Goal: Find specific page/section: Find specific page/section

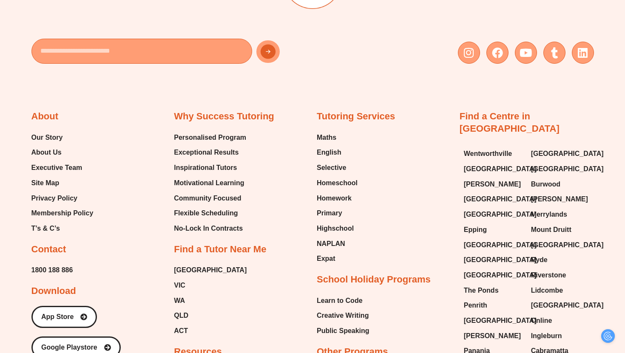
scroll to position [4209, 0]
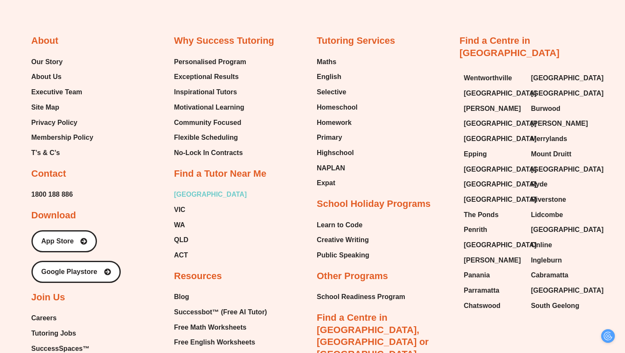
click at [182, 188] on span "[GEOGRAPHIC_DATA]" at bounding box center [210, 194] width 73 height 13
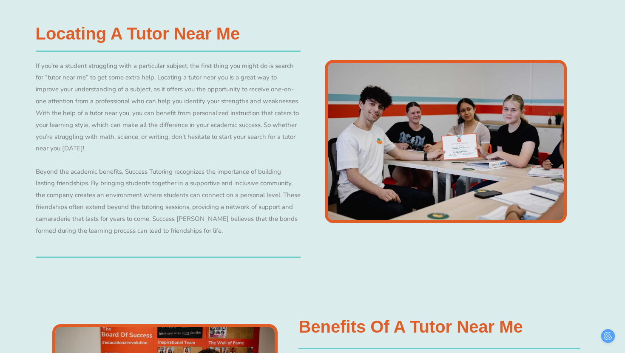
scroll to position [570, 0]
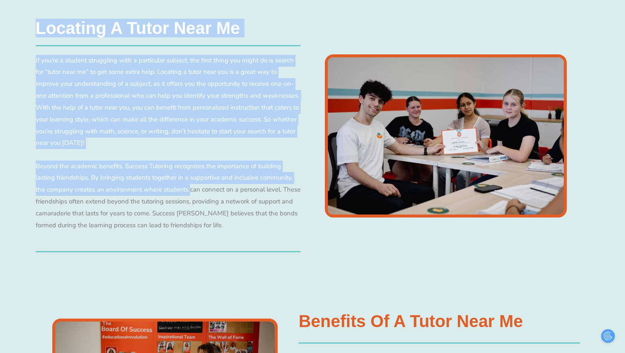
drag, startPoint x: 37, startPoint y: 26, endPoint x: 190, endPoint y: 188, distance: 222.7
click at [190, 188] on div "Locating a Tutor Near Me​ If you’re a student struggling with a particular subj…" at bounding box center [168, 136] width 274 height 242
click at [190, 188] on p "Beyond the academic benefits, Success Tutoring recognizes the importance of bui…" at bounding box center [168, 196] width 265 height 71
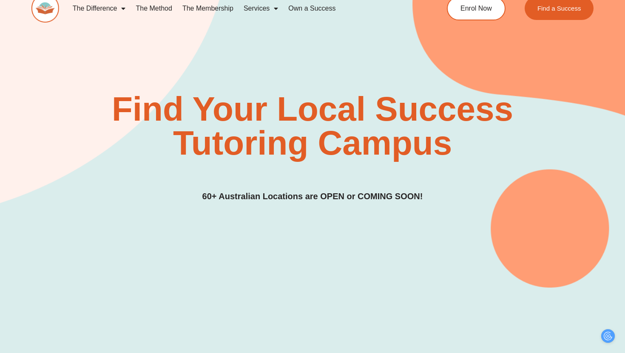
scroll to position [0, 0]
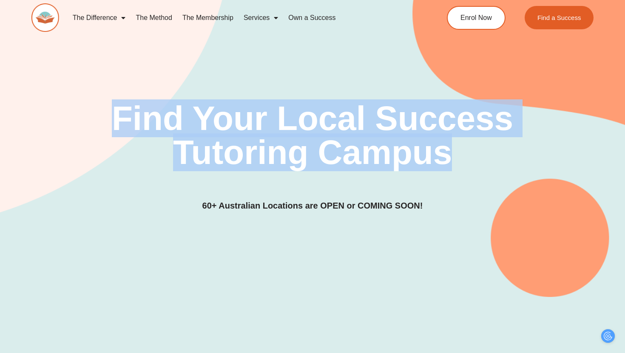
drag, startPoint x: 117, startPoint y: 118, endPoint x: 460, endPoint y: 209, distance: 354.7
click at [460, 209] on div "Find Your Local Success Tutoring Campus 60+ Australian Locations are OPEN or CO…" at bounding box center [312, 157] width 563 height 111
